Goal: Find specific page/section: Find specific page/section

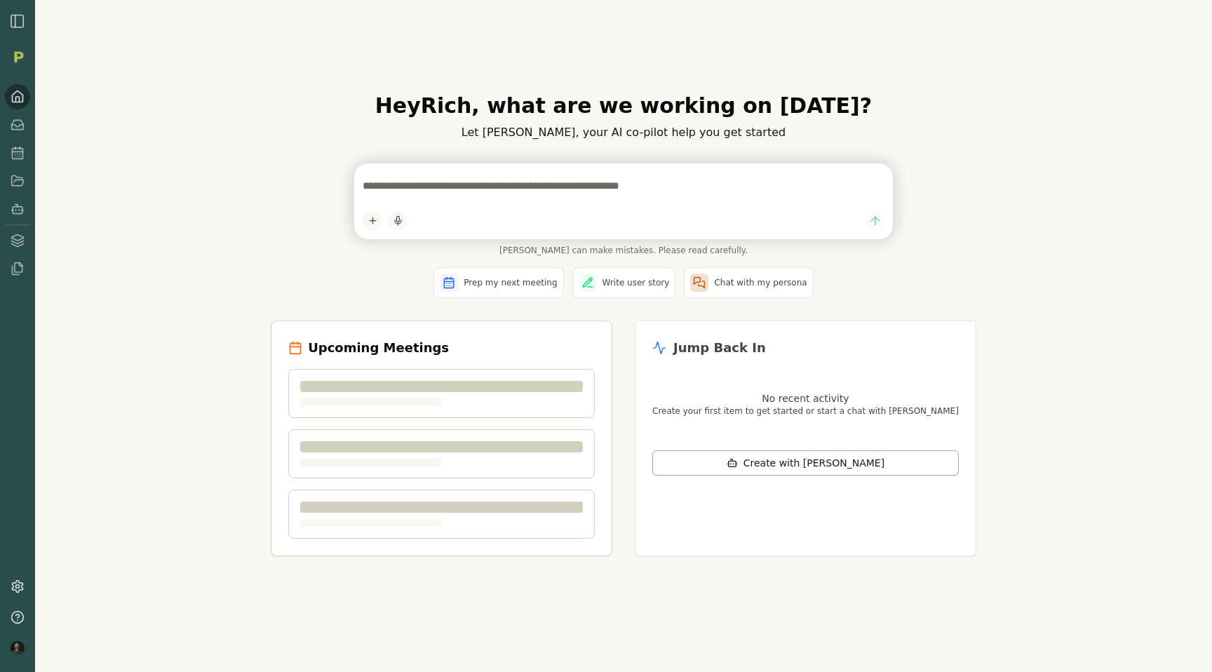
click at [215, 226] on div "Hey [PERSON_NAME] , what are we working on [DATE]? Let [PERSON_NAME], your AI c…" at bounding box center [623, 336] width 1177 height 672
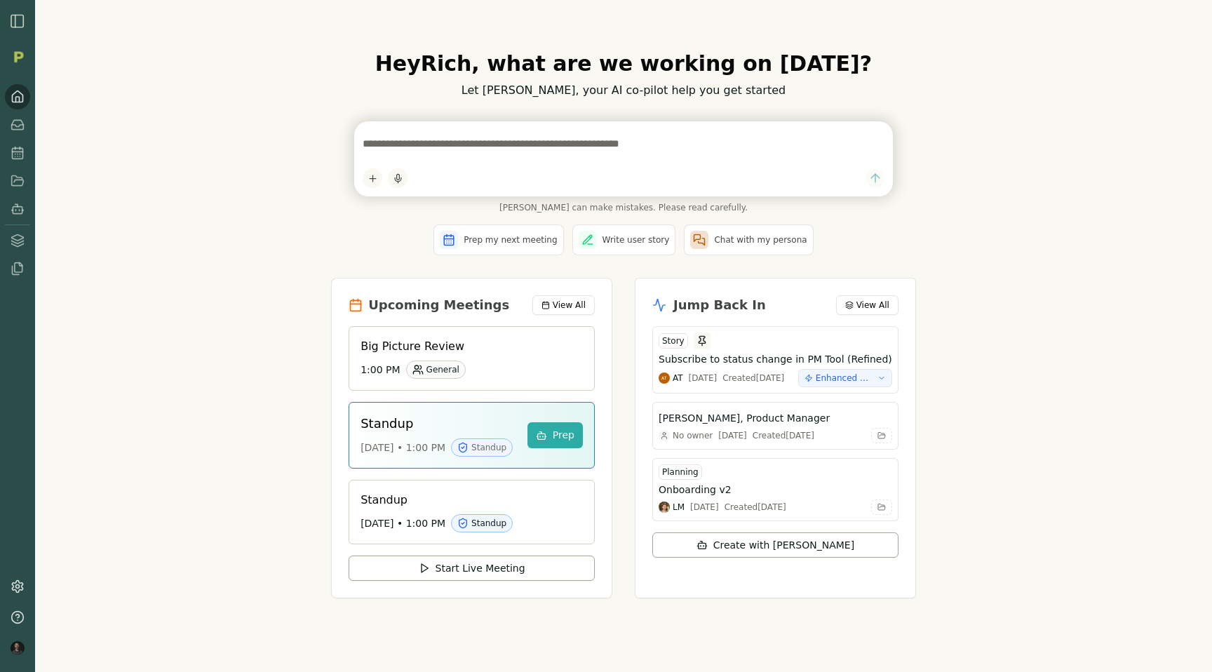
click at [195, 276] on div "Hey [PERSON_NAME] , what are we working on [DATE]? Let [PERSON_NAME], your AI c…" at bounding box center [623, 336] width 1177 height 672
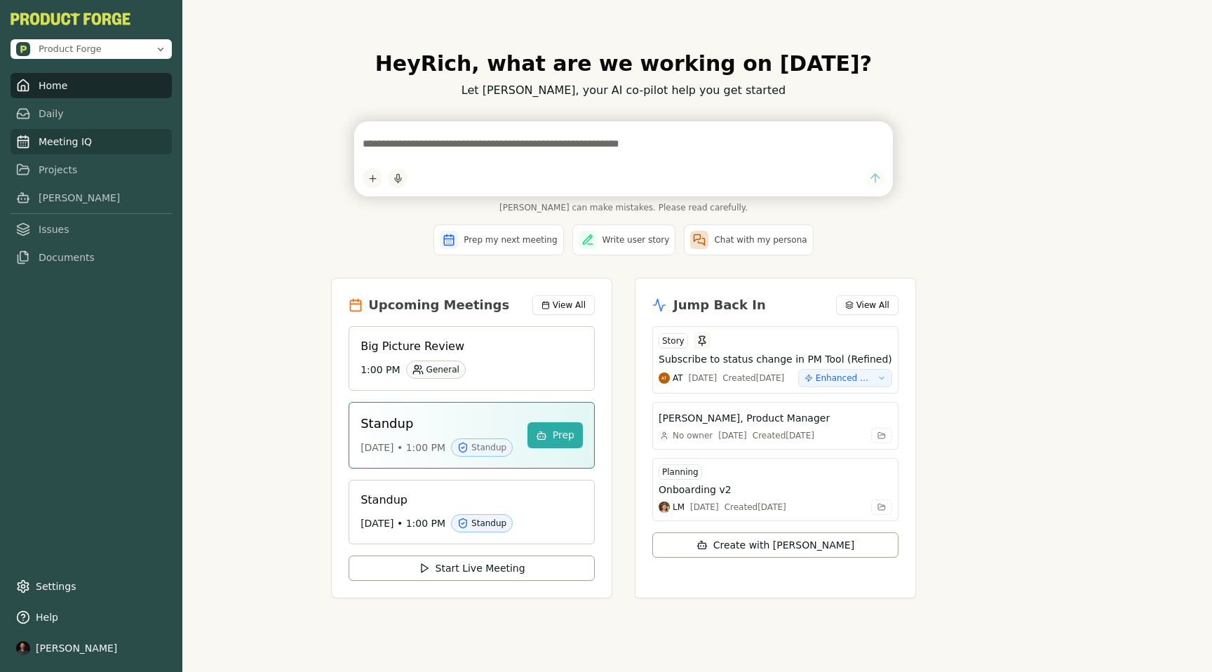
click at [67, 133] on link "Meeting IQ" at bounding box center [91, 141] width 161 height 25
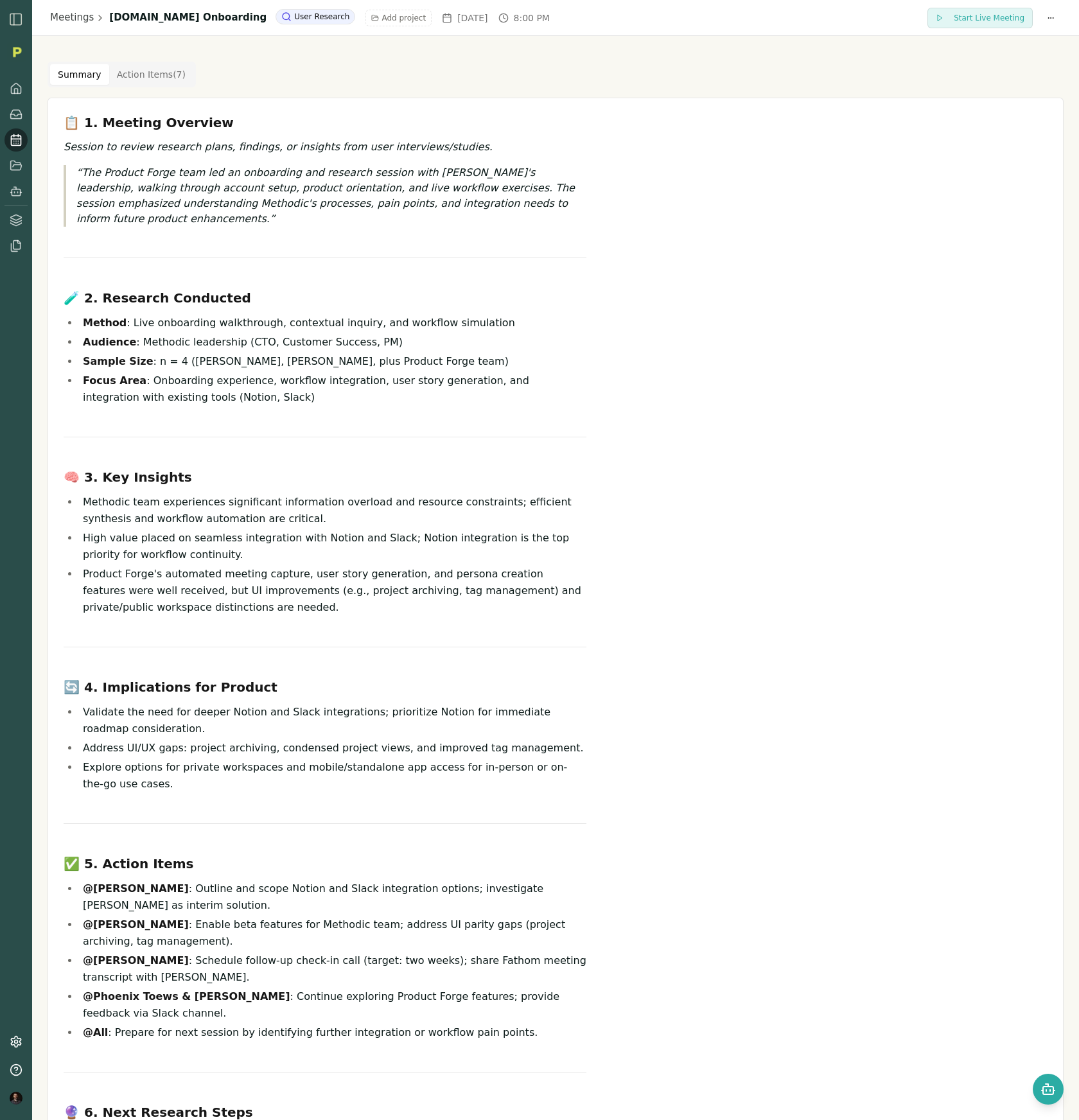
click at [824, 181] on div "📋 1. Meeting Overview Session to review research plans, findings, or insights f…" at bounding box center [555, 665] width 984 height 1104
click at [824, 272] on div "📋 1. Meeting Overview Session to review research plans, findings, or insights f…" at bounding box center [555, 665] width 984 height 1104
